Goal: Task Accomplishment & Management: Manage account settings

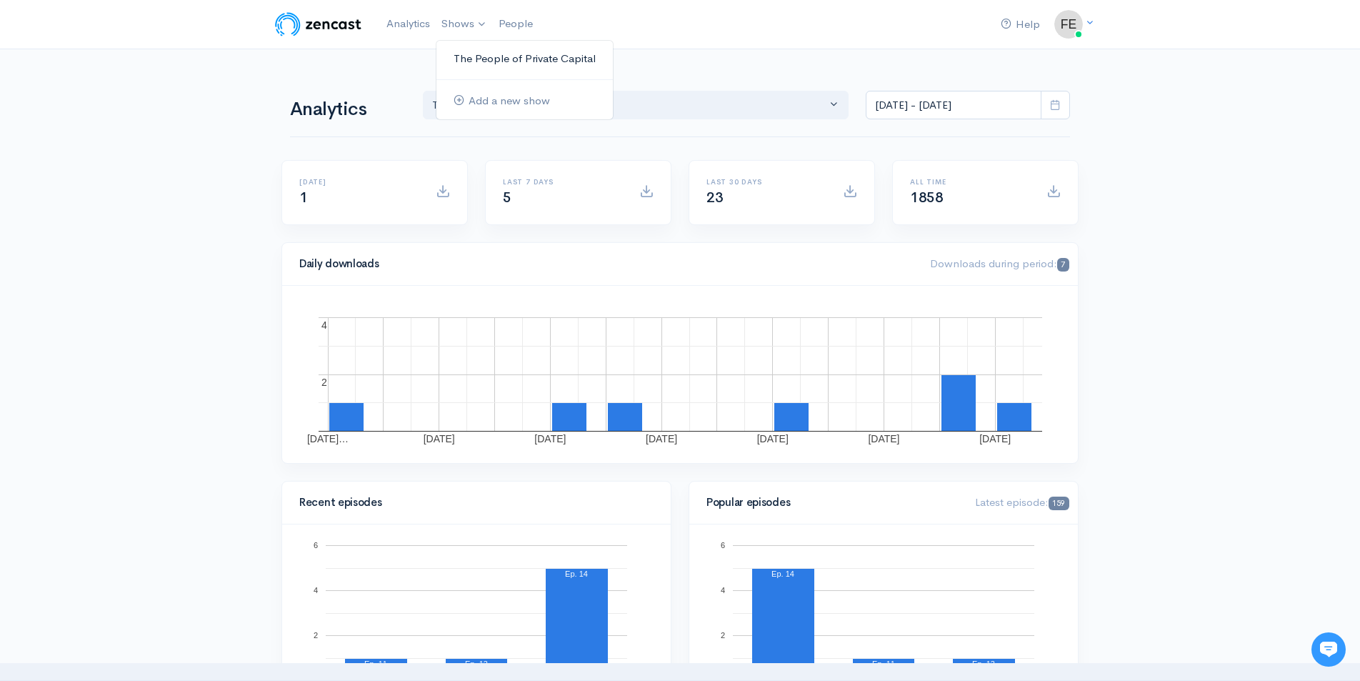
click at [464, 56] on link "The People of Private Capital" at bounding box center [525, 58] width 176 height 25
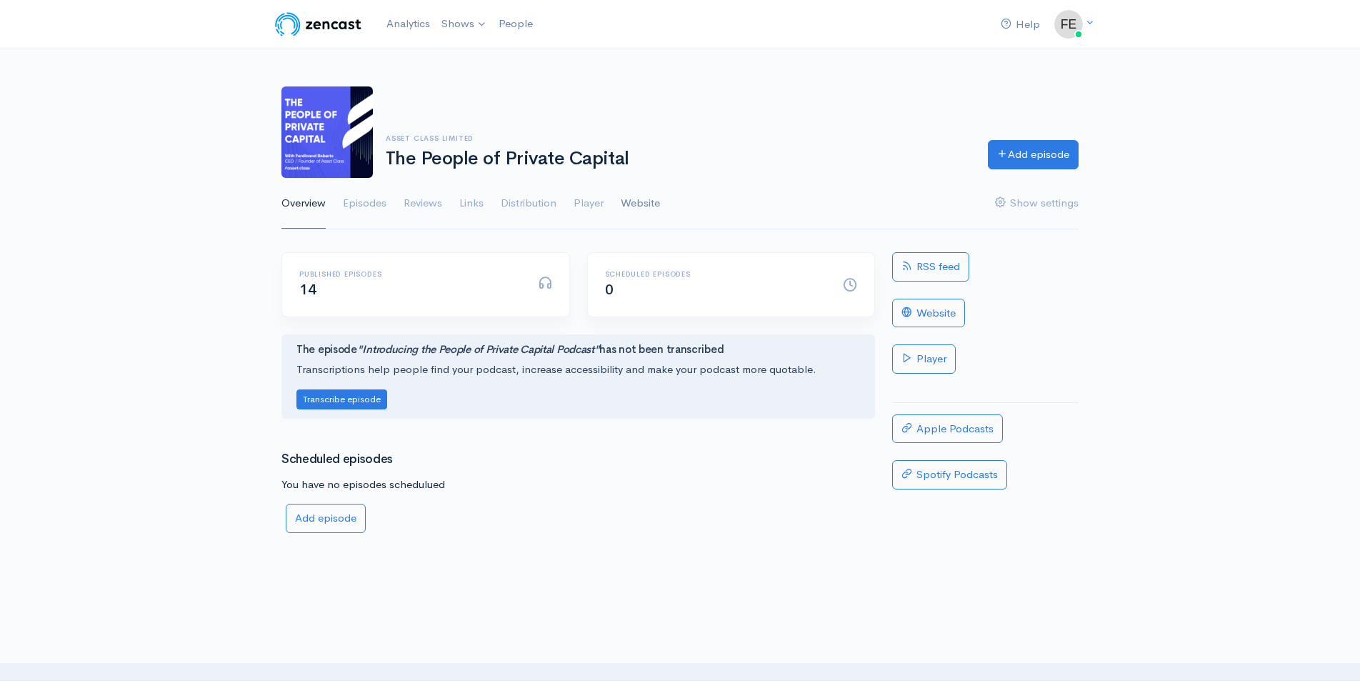
click at [636, 209] on link "Website" at bounding box center [640, 203] width 39 height 51
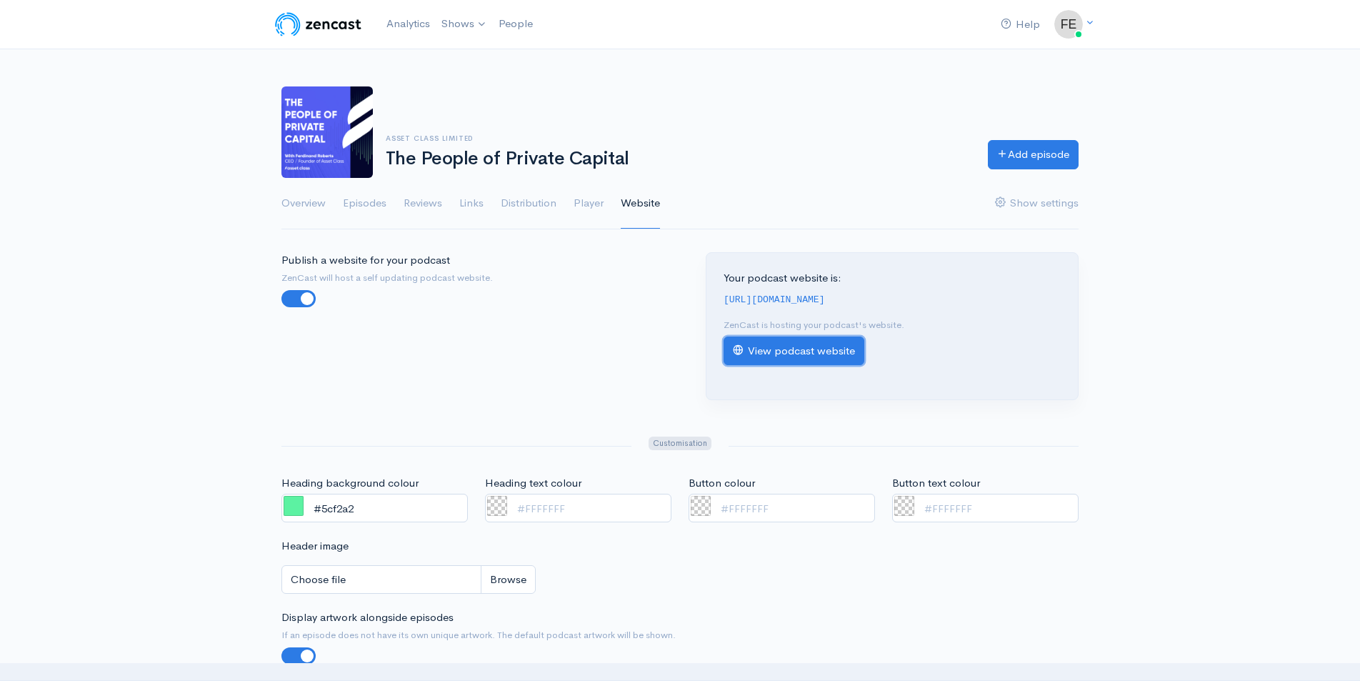
click at [757, 340] on link "View podcast website" at bounding box center [794, 351] width 141 height 29
click at [782, 350] on link "View podcast website" at bounding box center [794, 351] width 141 height 29
click at [471, 201] on link "Links" at bounding box center [471, 203] width 24 height 51
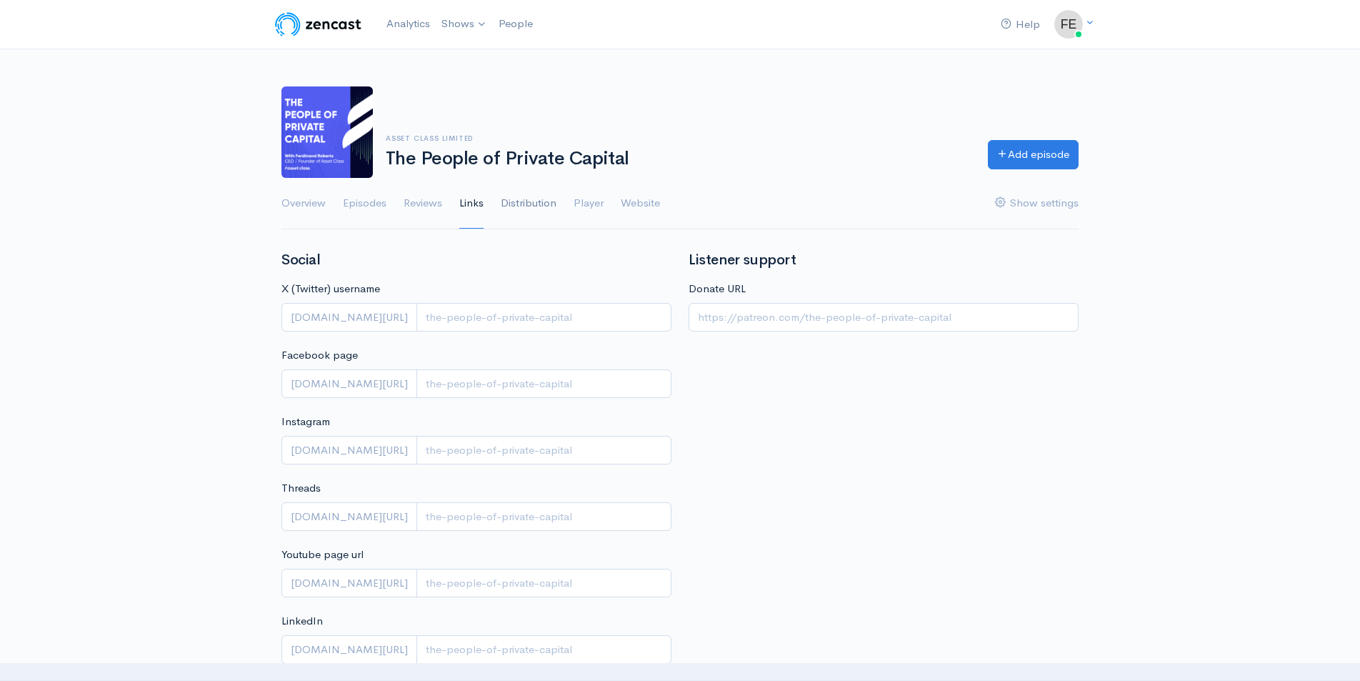
click at [539, 198] on link "Distribution" at bounding box center [529, 203] width 56 height 51
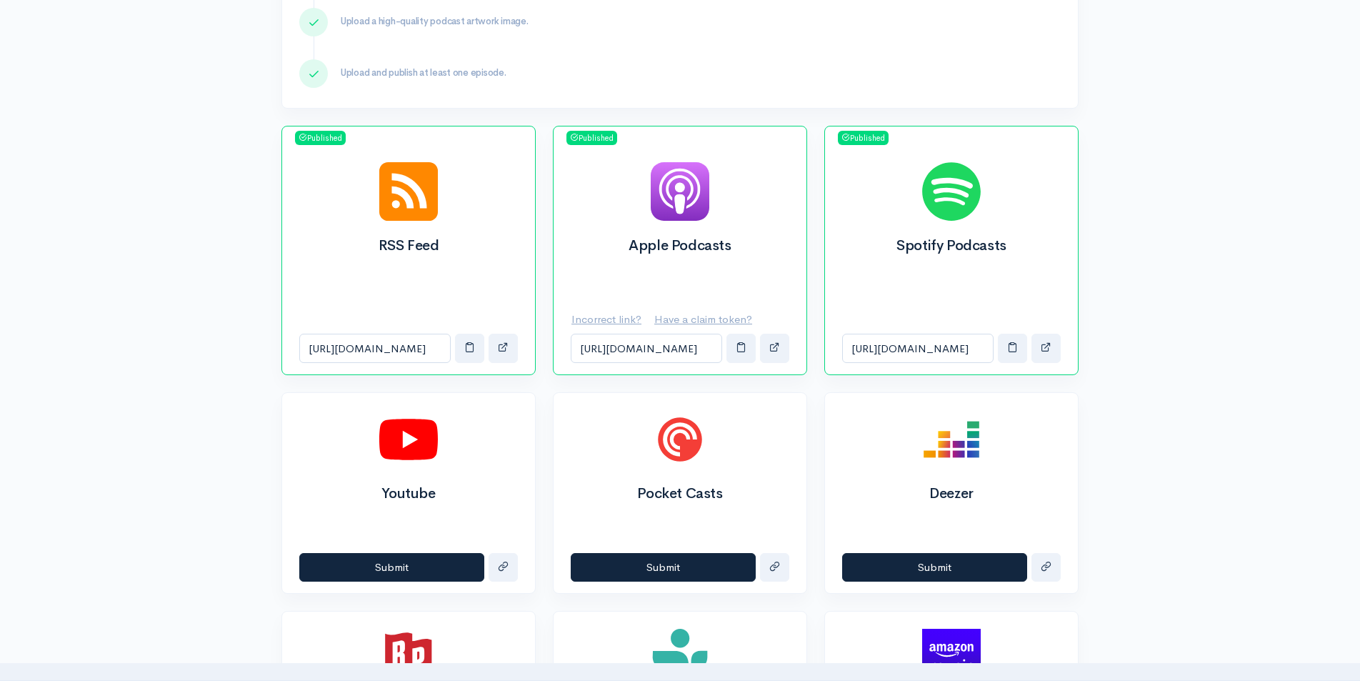
scroll to position [413, 0]
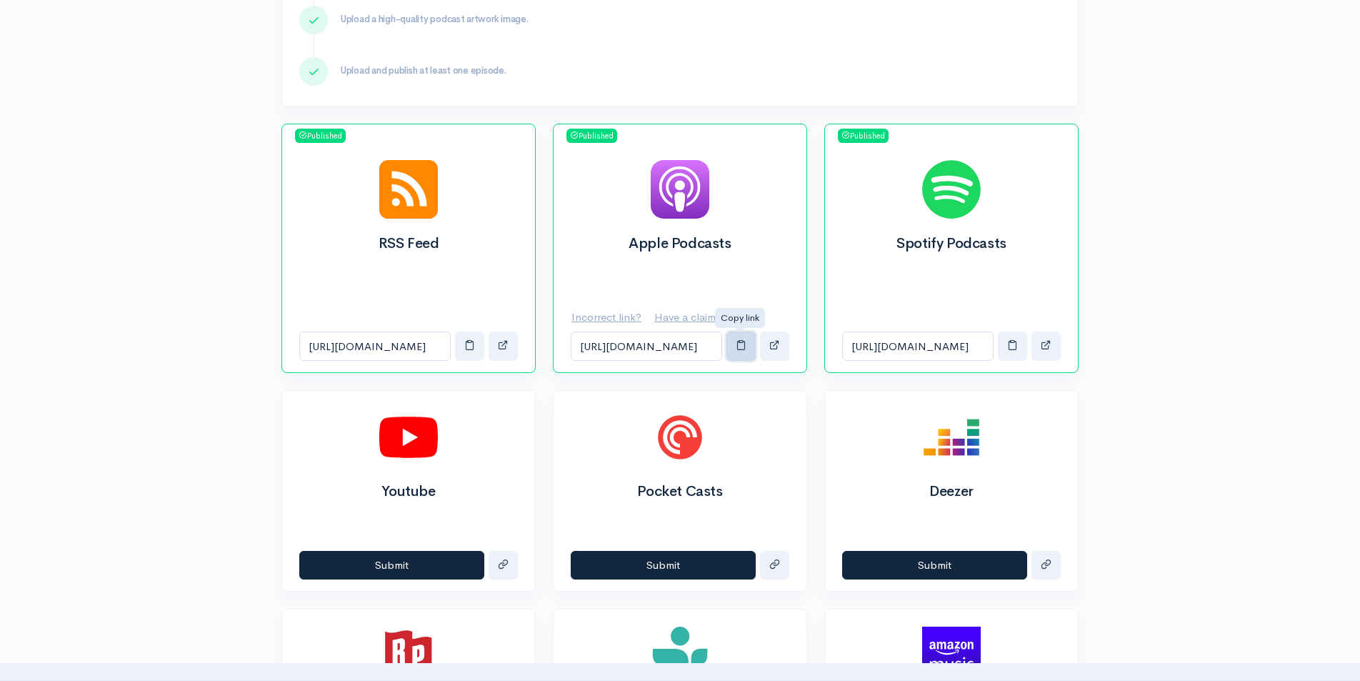
click at [738, 352] on button "button" at bounding box center [741, 346] width 29 height 29
click at [1009, 348] on span "button" at bounding box center [1012, 344] width 11 height 11
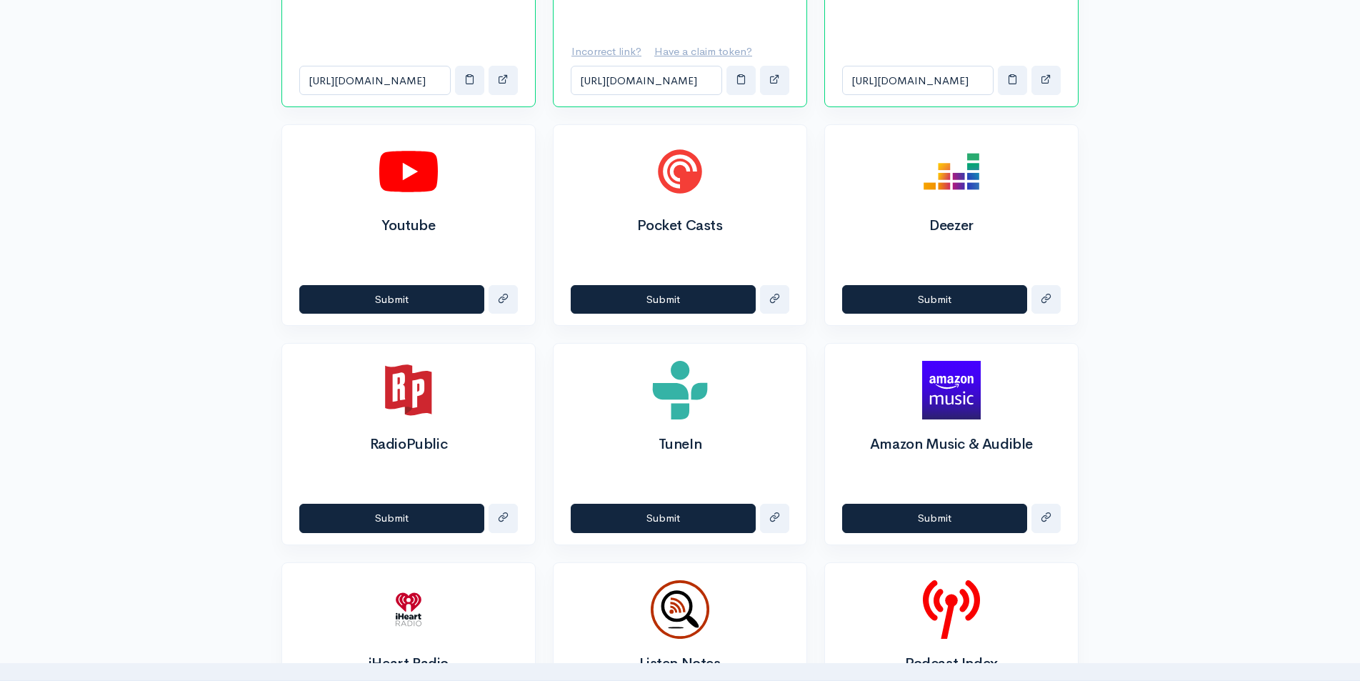
scroll to position [680, 0]
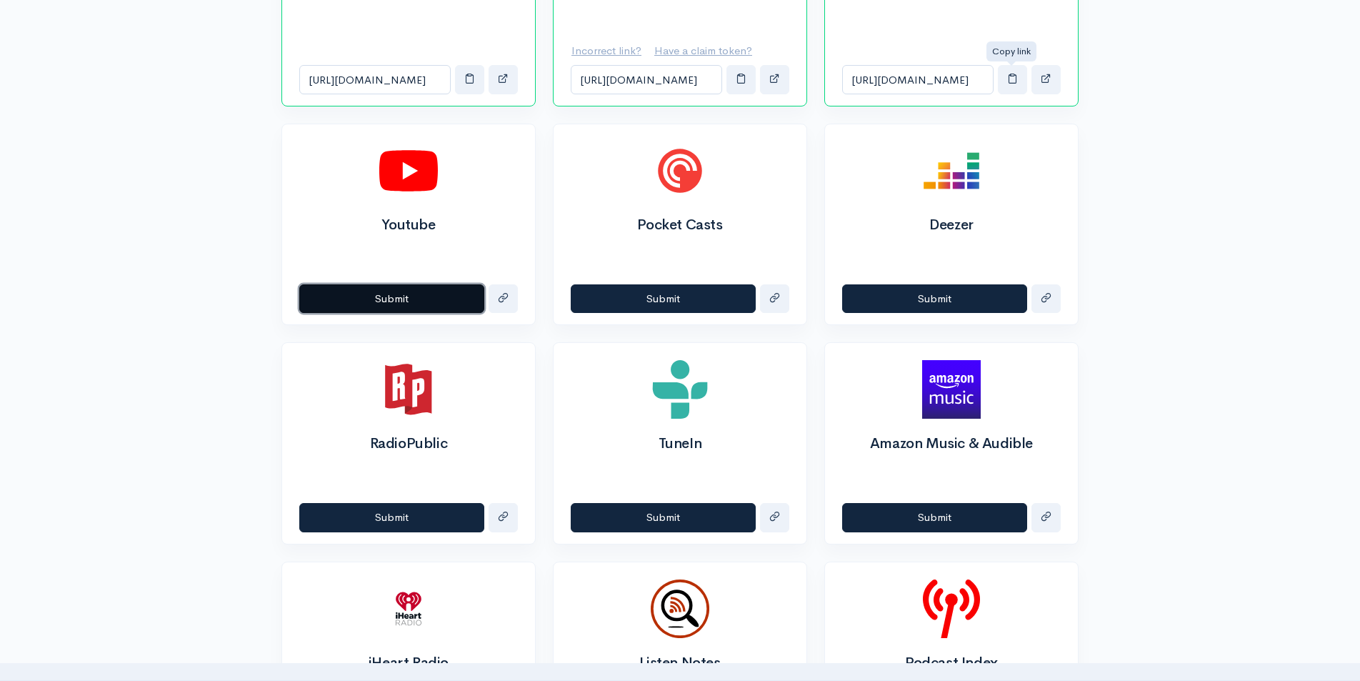
click at [388, 300] on button "Submit" at bounding box center [391, 298] width 185 height 29
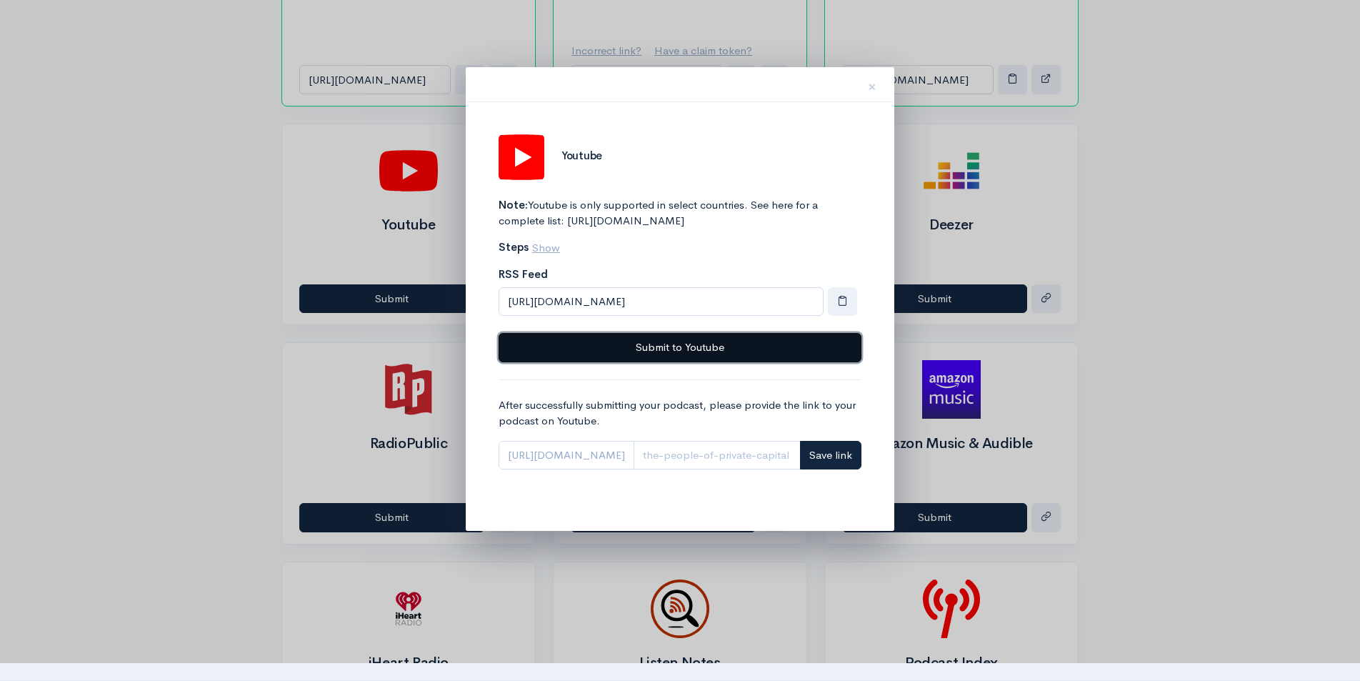
click at [689, 361] on button "Submit to Youtube" at bounding box center [680, 347] width 363 height 29
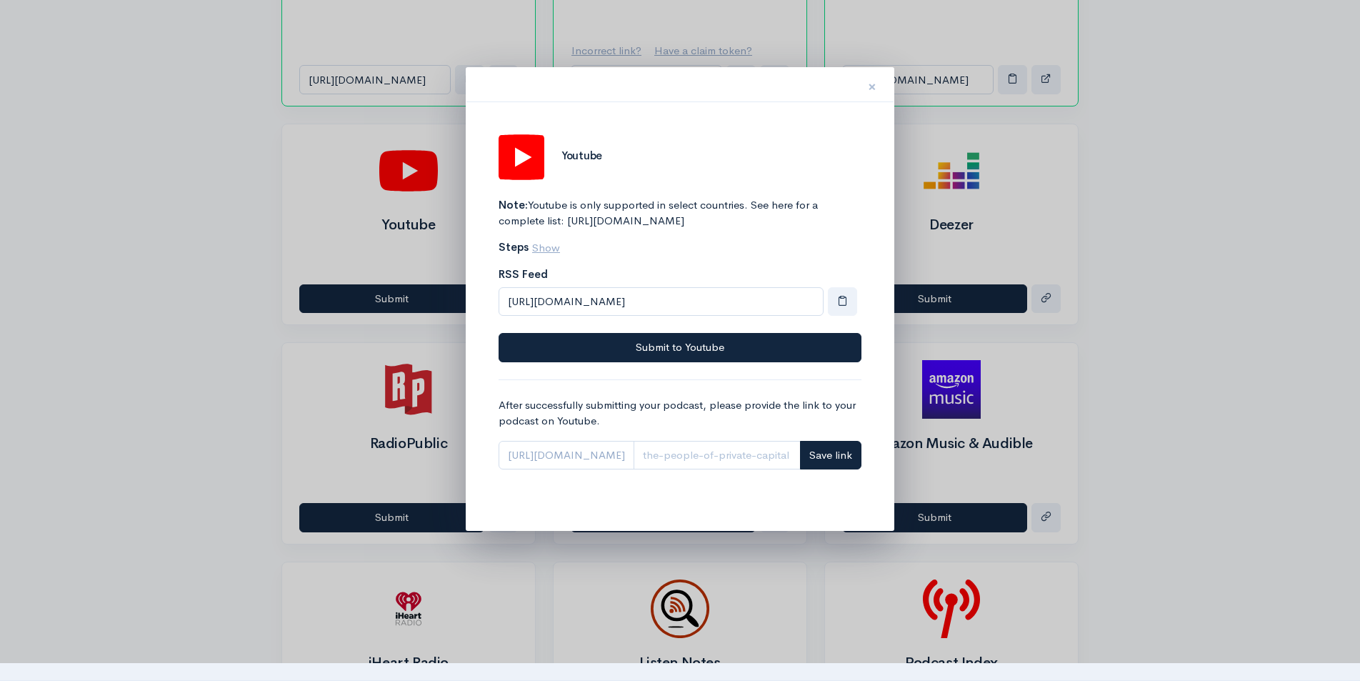
click at [870, 90] on span "×" at bounding box center [872, 86] width 9 height 21
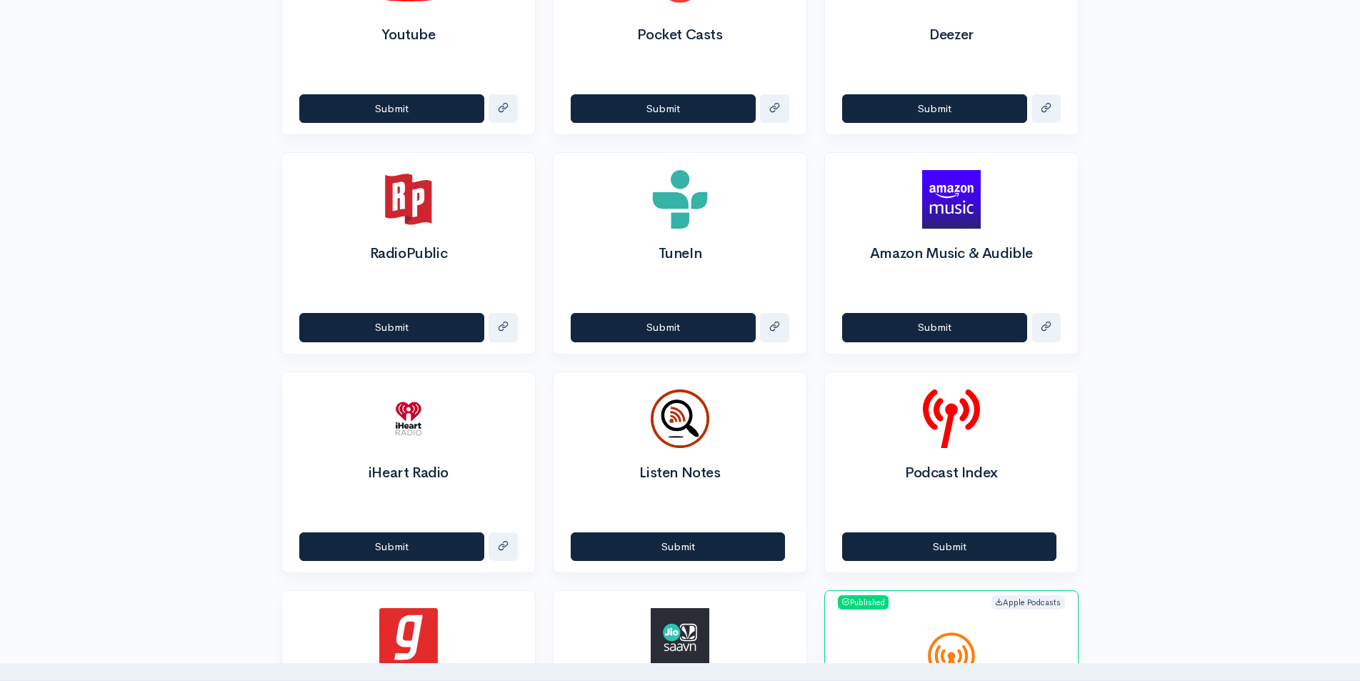
scroll to position [871, 0]
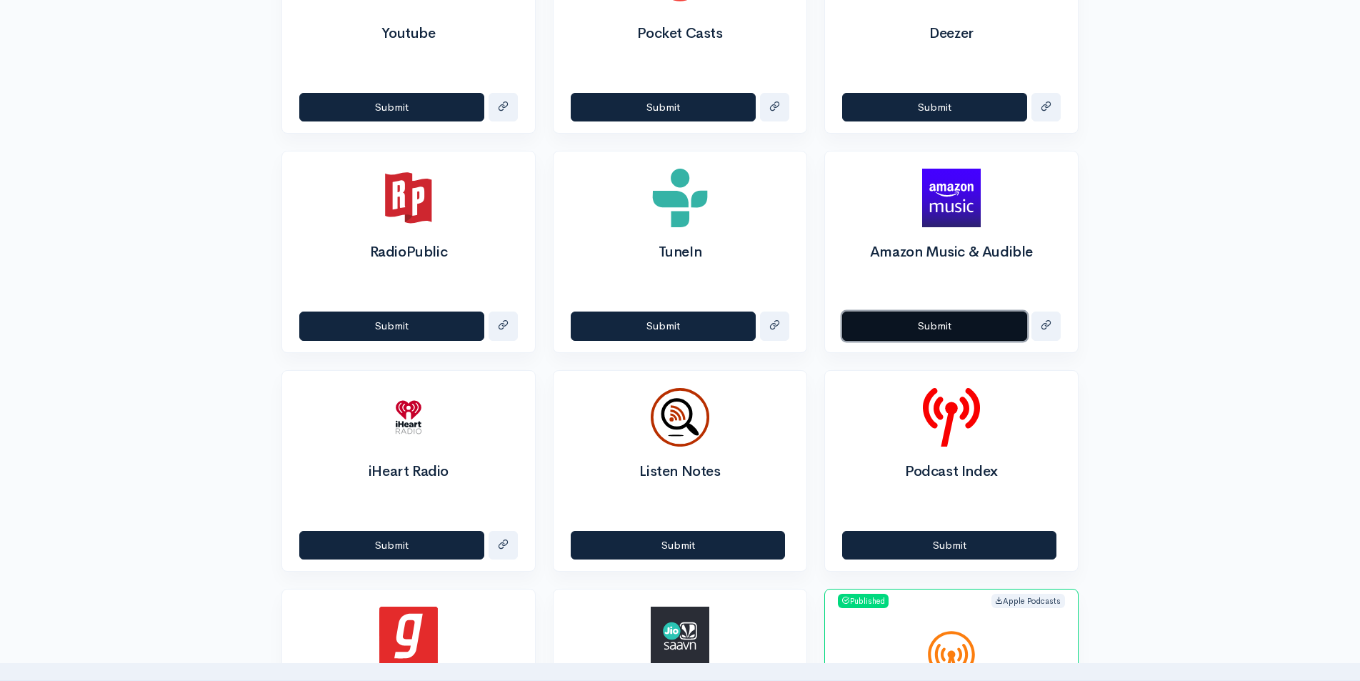
click at [935, 325] on button "Submit" at bounding box center [934, 326] width 185 height 29
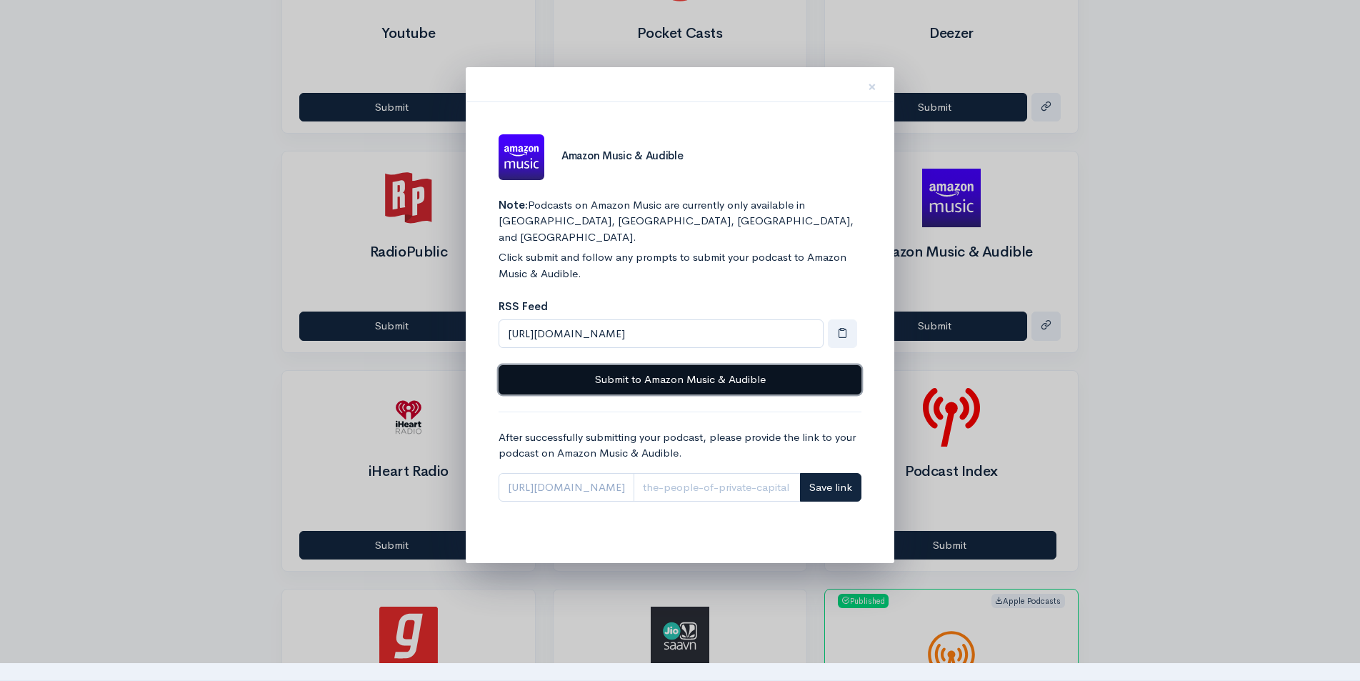
click at [660, 365] on button "Submit to Amazon Music & Audible" at bounding box center [680, 379] width 363 height 29
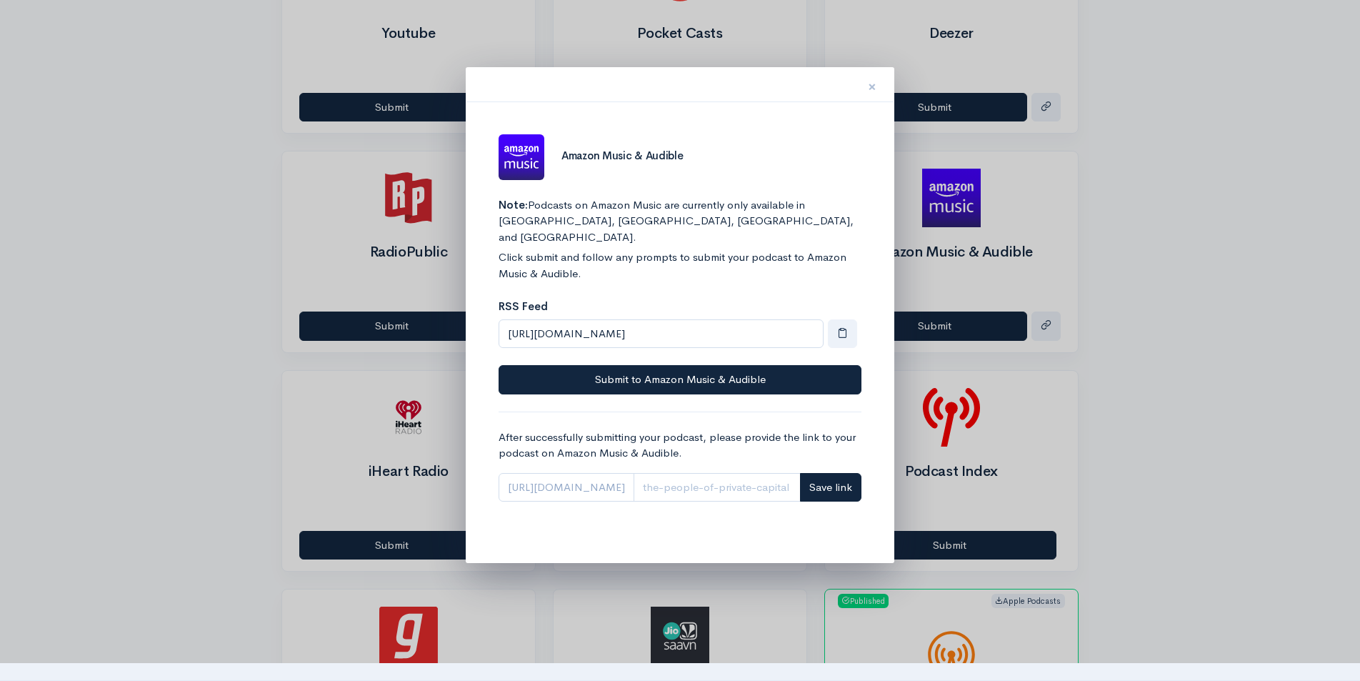
click at [872, 90] on span "×" at bounding box center [872, 86] width 9 height 21
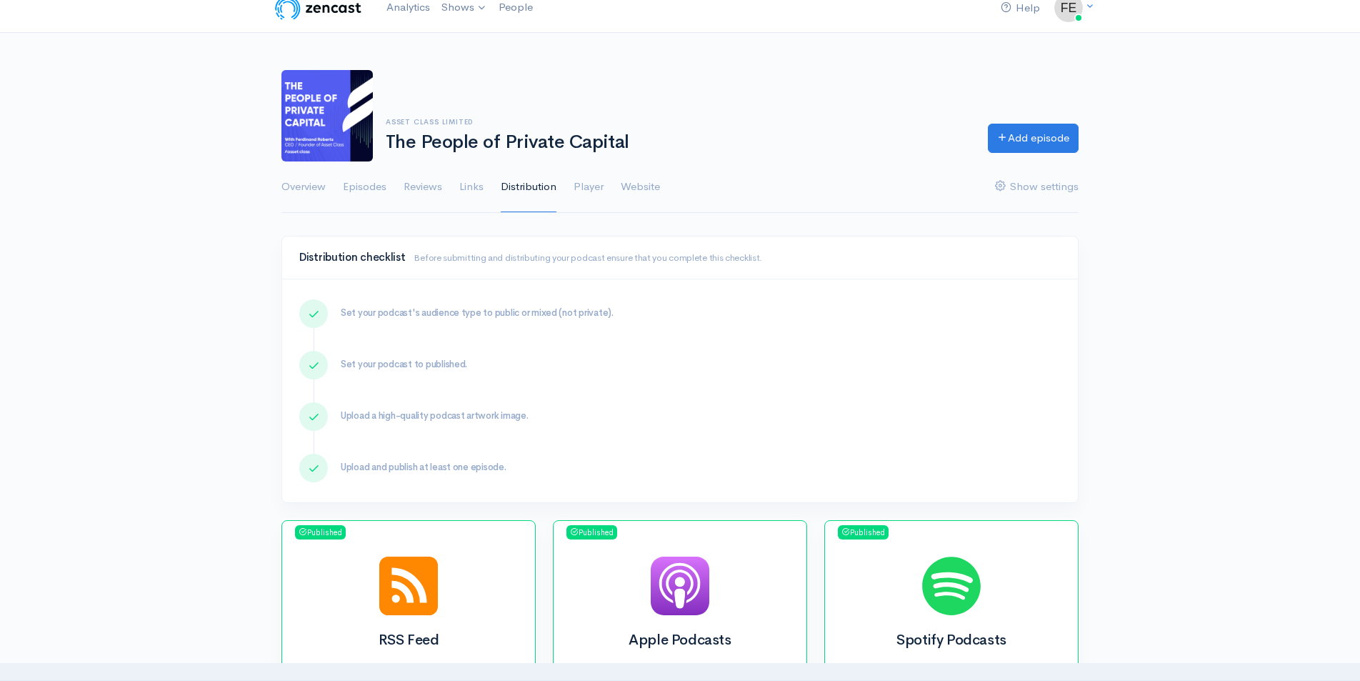
scroll to position [0, 0]
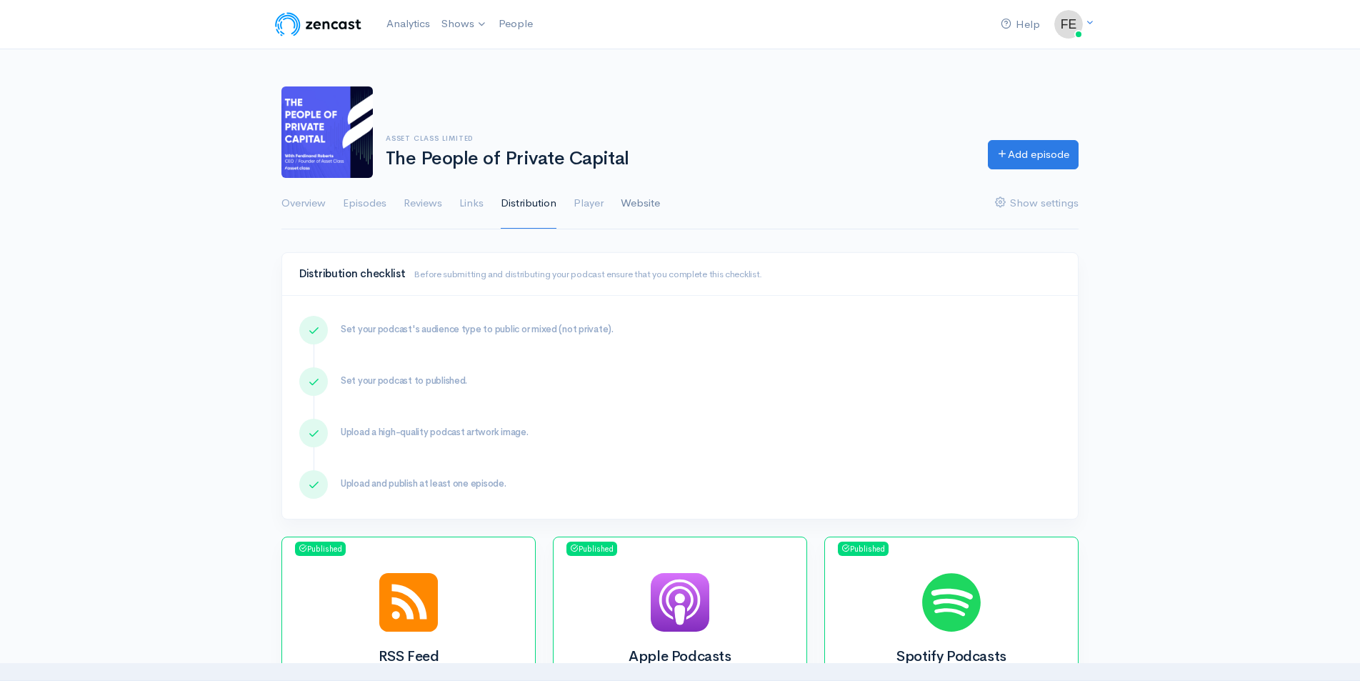
click at [649, 205] on link "Website" at bounding box center [640, 203] width 39 height 51
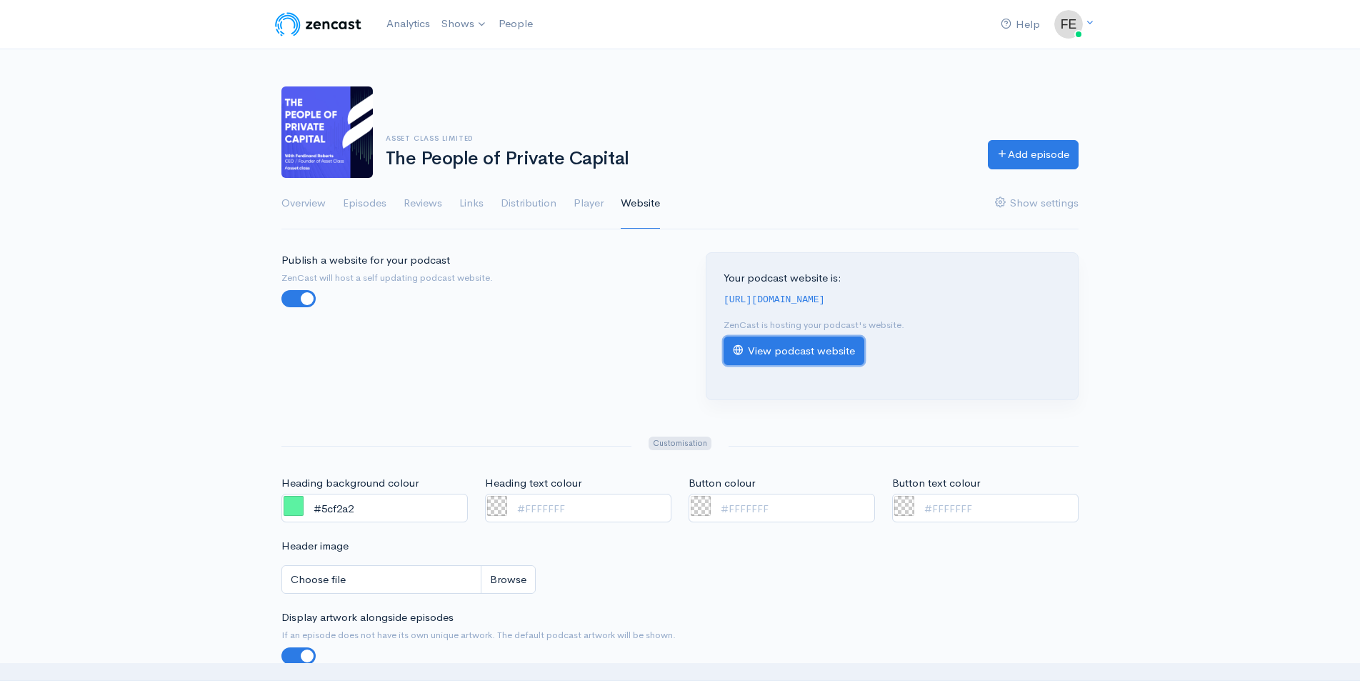
click at [798, 353] on link "View podcast website" at bounding box center [794, 351] width 141 height 29
click at [304, 202] on link "Overview" at bounding box center [304, 203] width 44 height 51
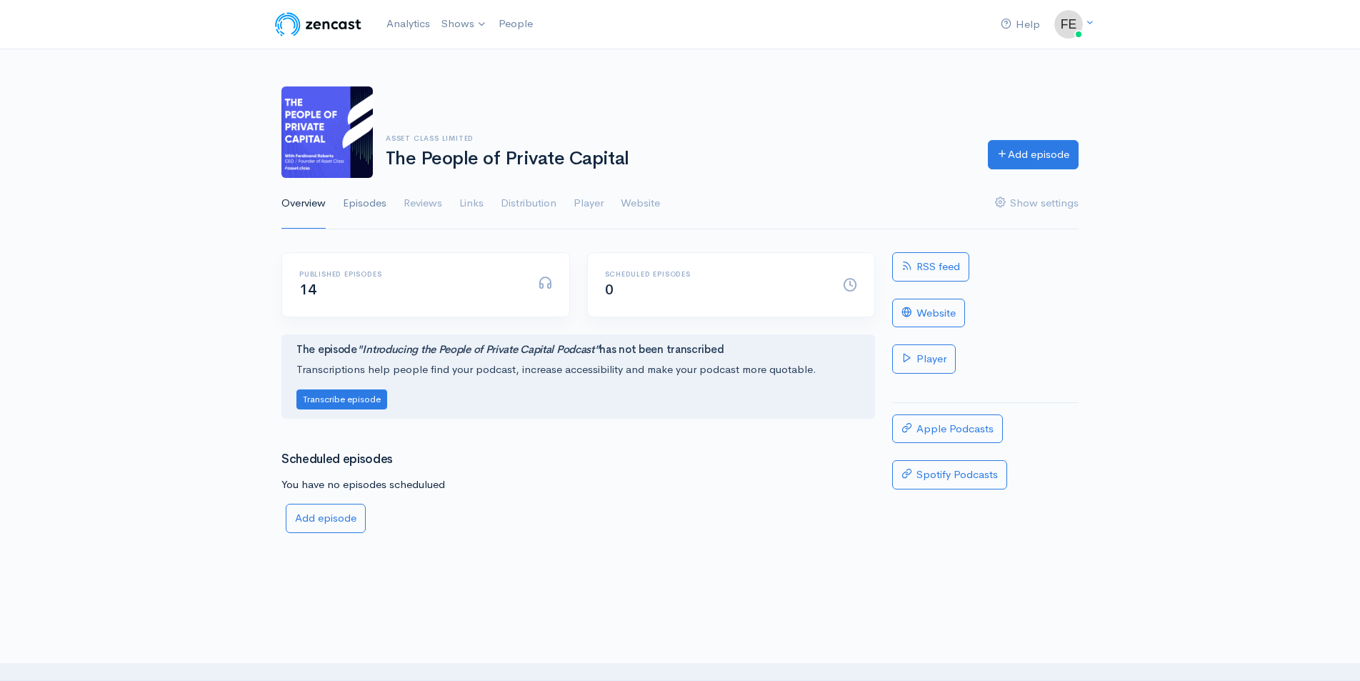
click at [364, 206] on link "Episodes" at bounding box center [365, 203] width 44 height 51
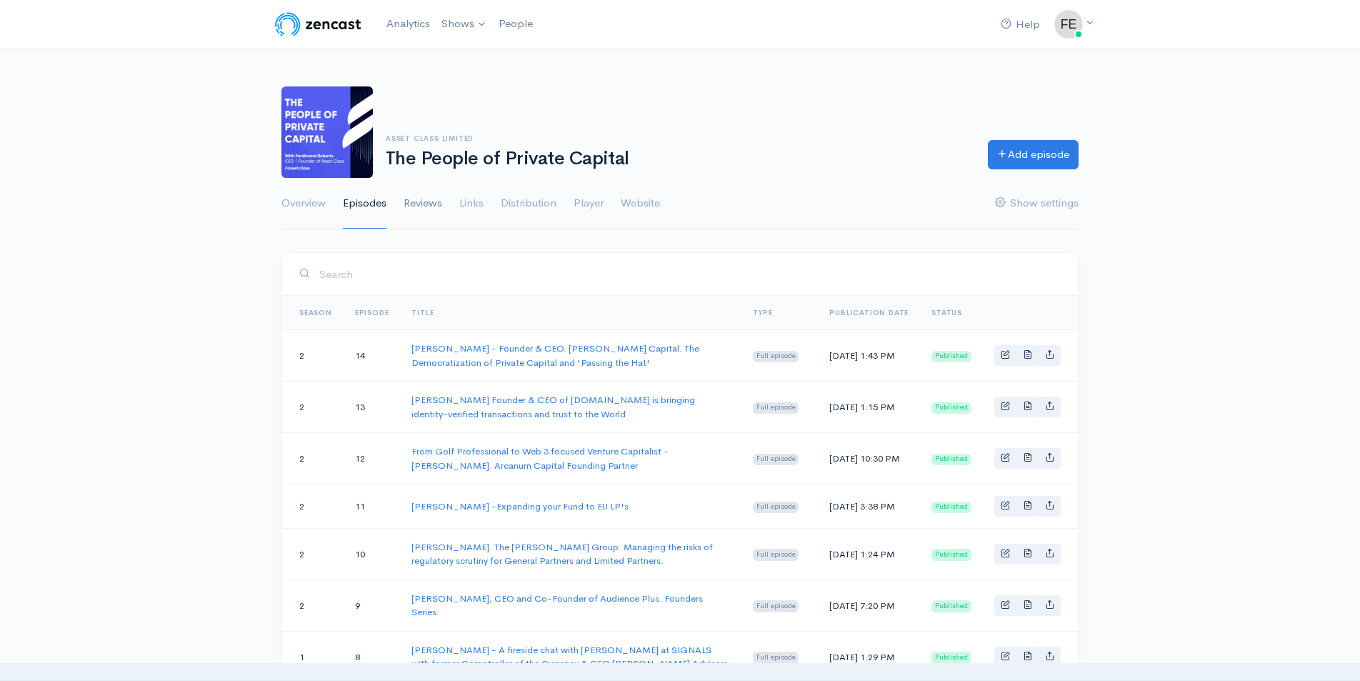
click at [427, 210] on link "Reviews" at bounding box center [423, 203] width 39 height 51
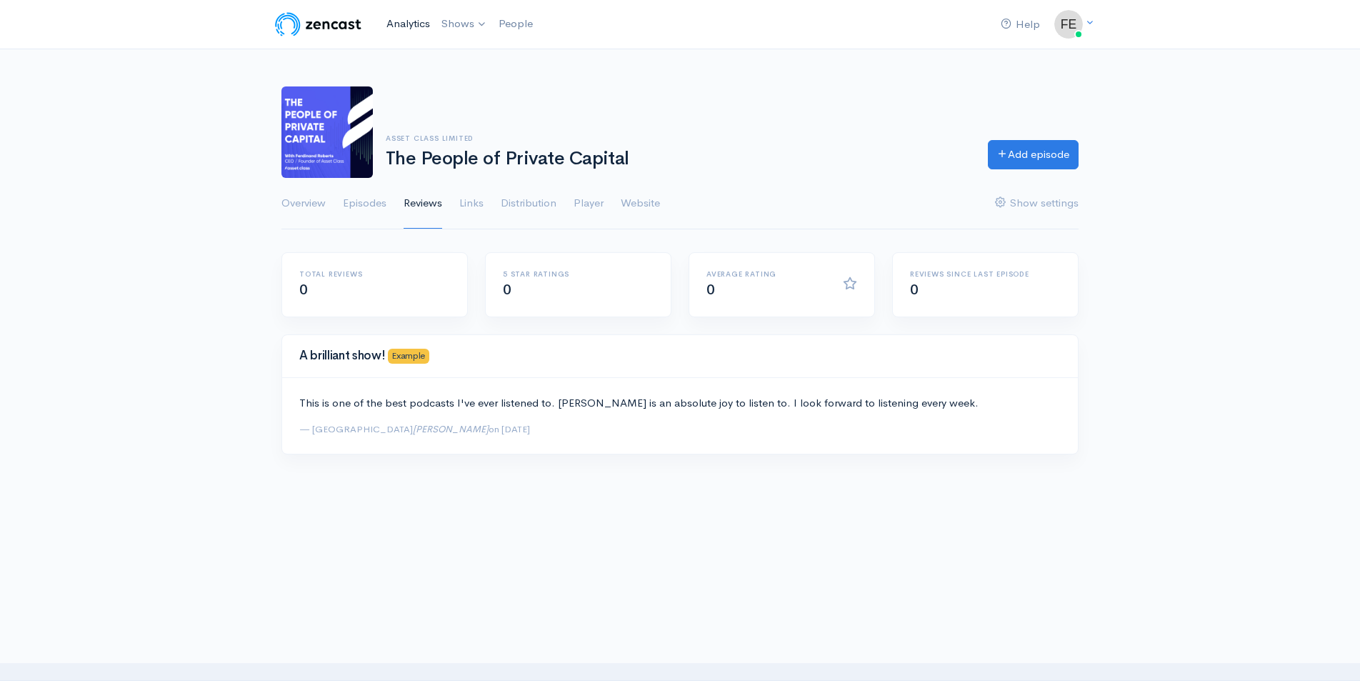
click at [414, 20] on link "Analytics" at bounding box center [408, 24] width 55 height 31
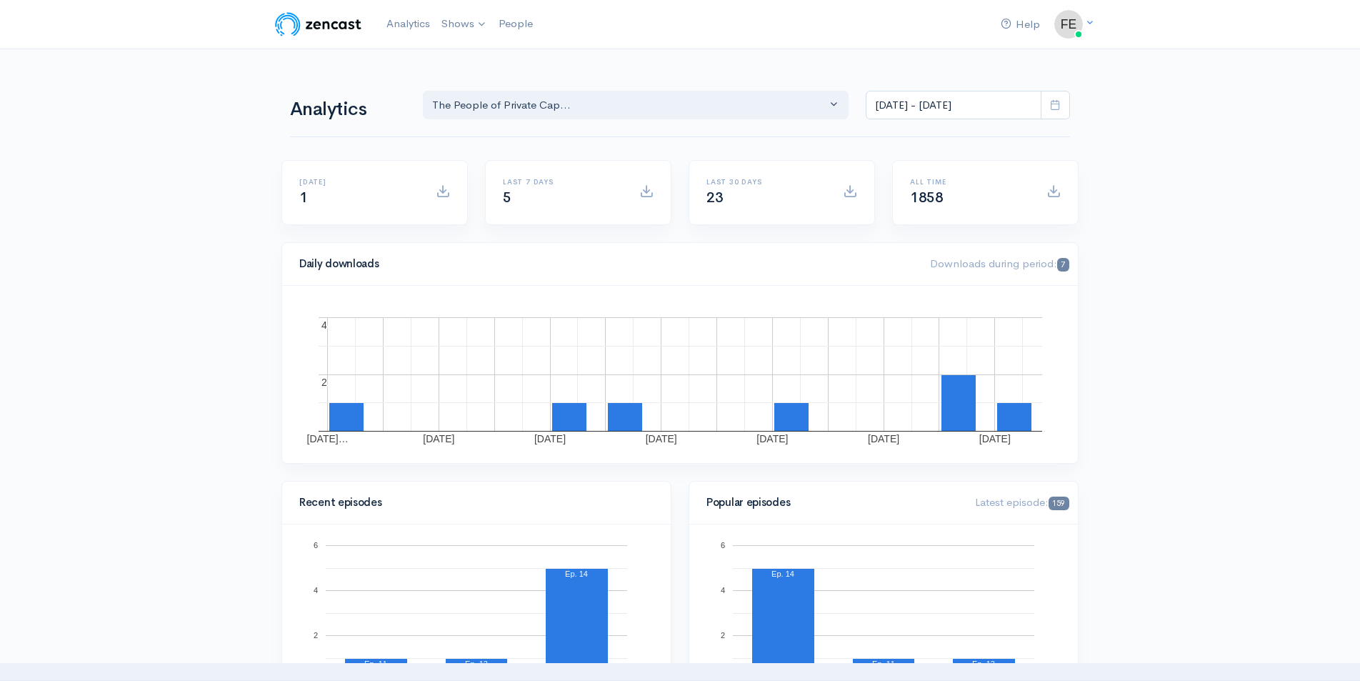
click at [1046, 106] on span at bounding box center [1055, 105] width 29 height 29
click at [902, 286] on li "All time" at bounding box center [917, 291] width 100 height 22
type input "[DATE] - [DATE]"
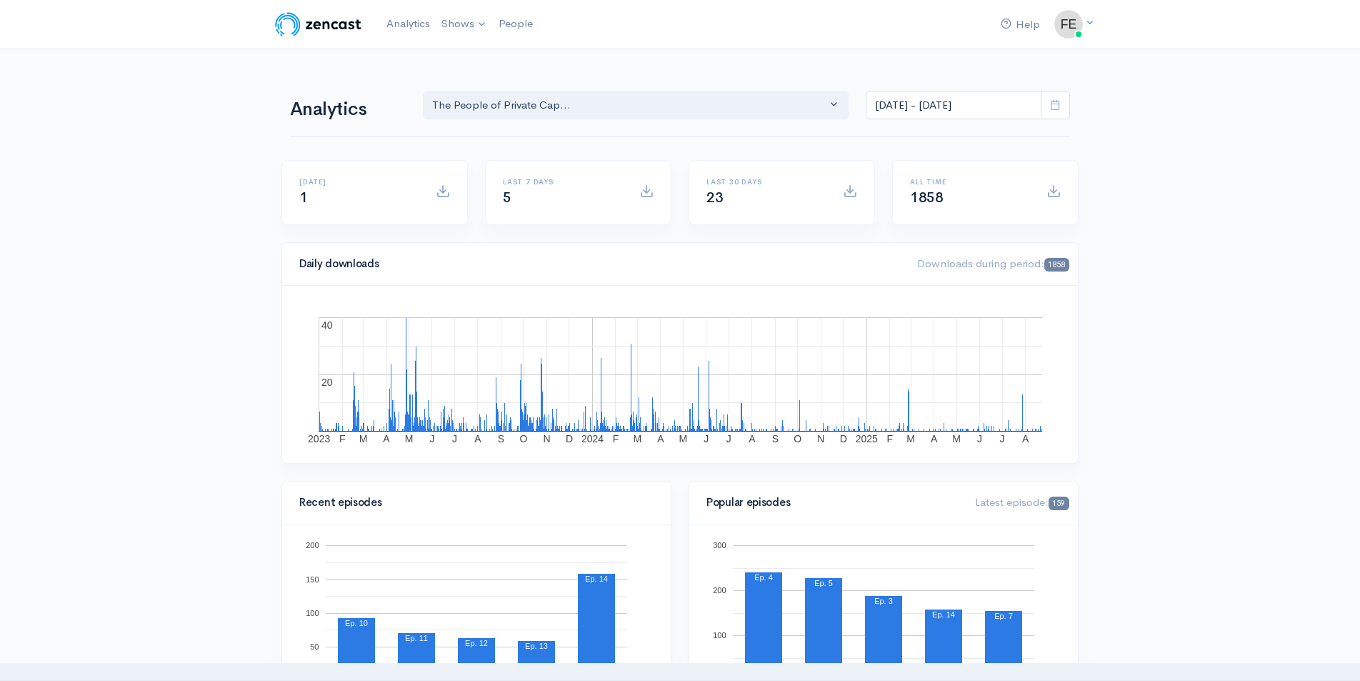
click at [1054, 193] on span at bounding box center [1054, 191] width 14 height 14
click at [1053, 193] on span at bounding box center [1054, 191] width 14 height 14
click at [523, 26] on link "People" at bounding box center [516, 24] width 46 height 31
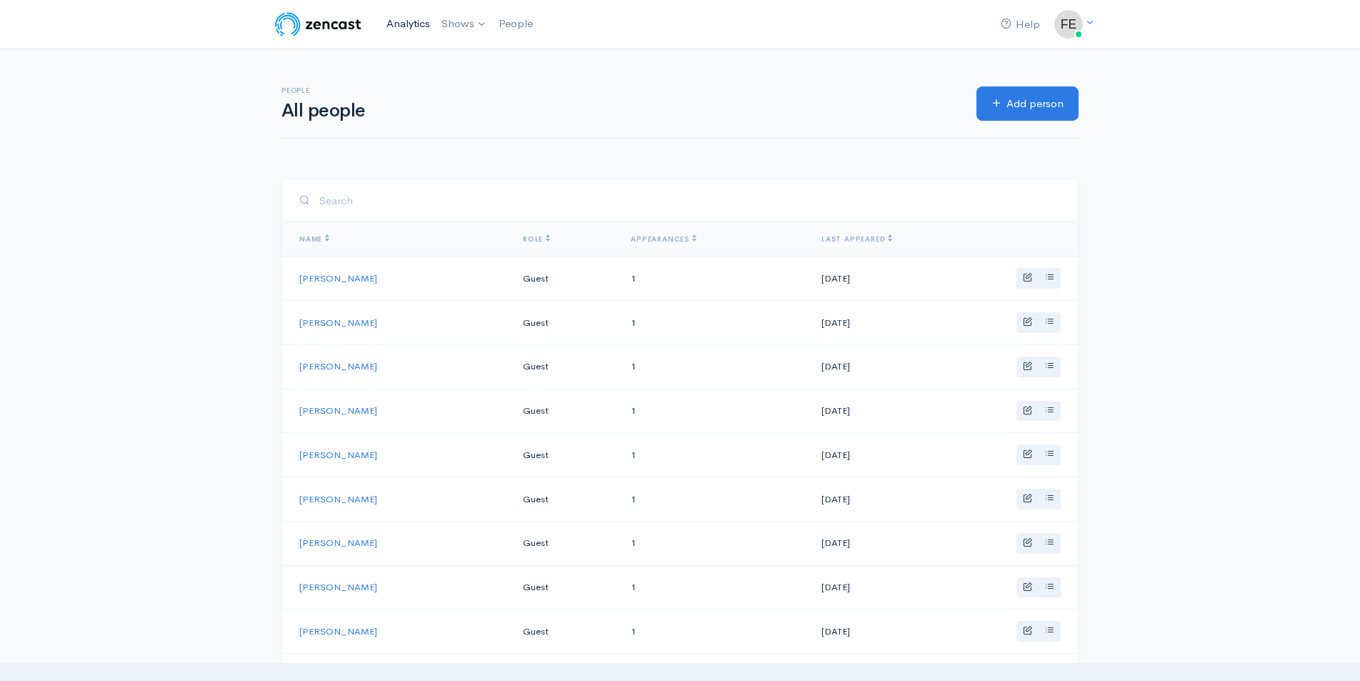
click at [416, 21] on link "Analytics" at bounding box center [408, 24] width 55 height 31
